Goal: Check status: Check status

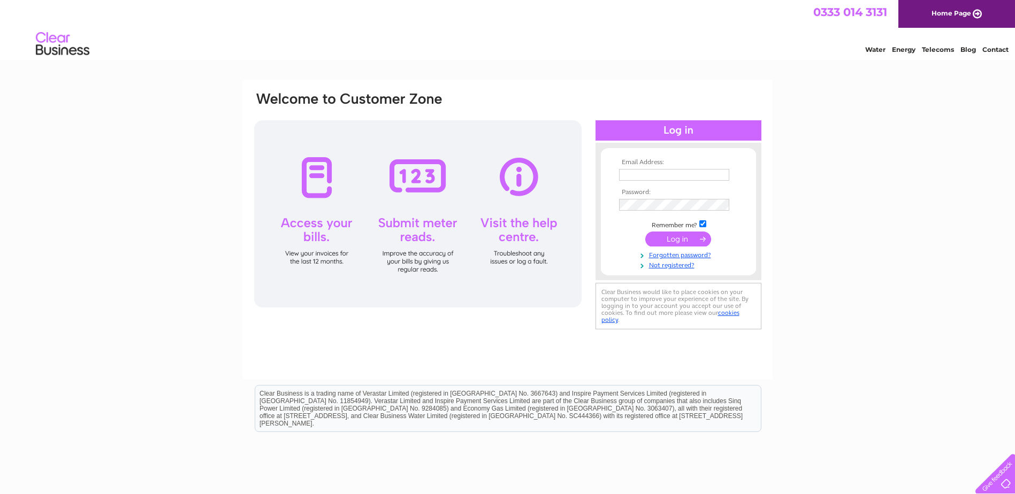
type input "peteradair1@hotmail.co.uk"
click at [673, 241] on input "submit" at bounding box center [678, 239] width 66 height 15
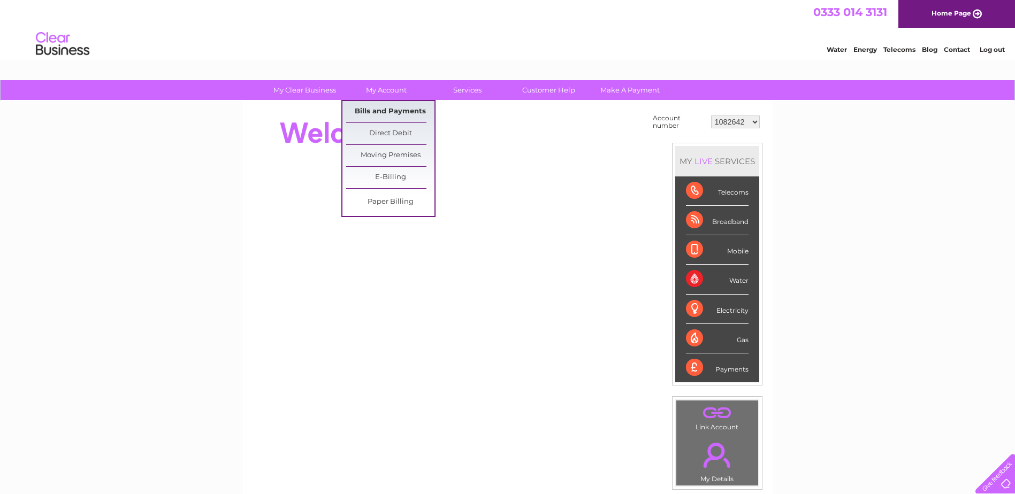
click at [397, 112] on link "Bills and Payments" at bounding box center [390, 111] width 88 height 21
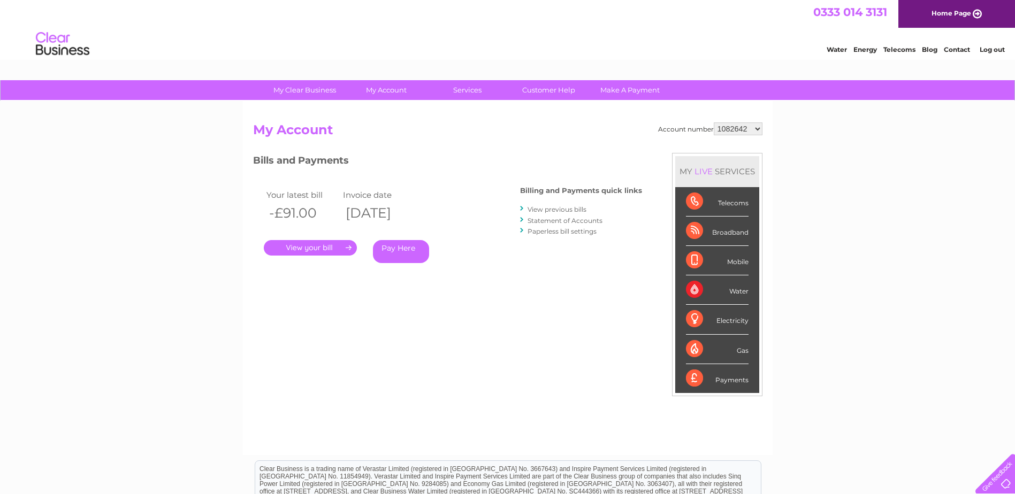
click at [758, 129] on select "1082642 30324115" at bounding box center [738, 129] width 49 height 13
select select "30324115"
click at [714, 123] on select "1082642 30324115" at bounding box center [738, 129] width 49 height 13
